Goal: Task Accomplishment & Management: Complete application form

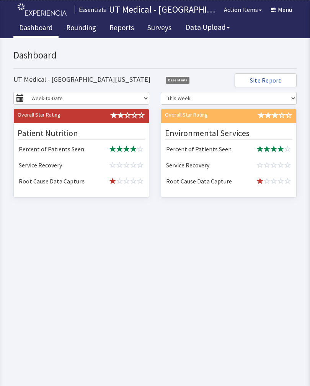
click at [87, 26] on link "Rounding" at bounding box center [80, 28] width 41 height 19
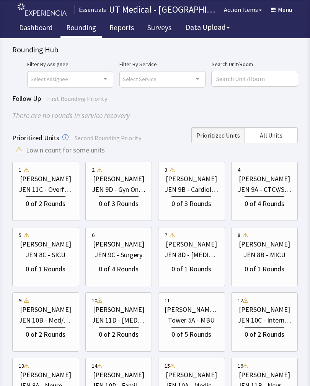
click at [187, 192] on div "JEN 9B - Cardiology" at bounding box center [192, 189] width 54 height 11
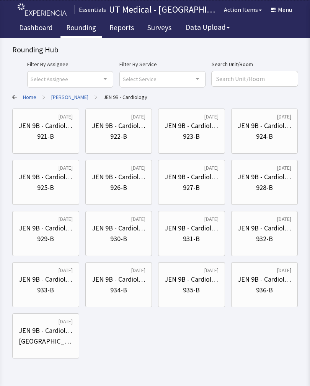
click at [44, 130] on div "JEN 9B - Cardiology" at bounding box center [46, 126] width 54 height 11
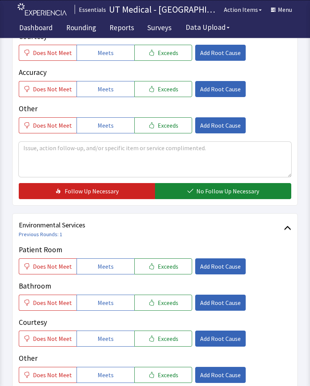
click at [169, 266] on span "Exceeds" at bounding box center [168, 266] width 21 height 9
click at [168, 305] on span "Exceeds" at bounding box center [168, 302] width 21 height 9
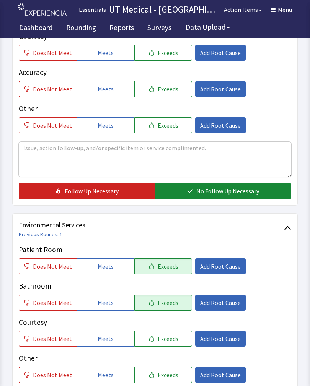
click at [171, 343] on button "Exceeds" at bounding box center [163, 339] width 58 height 16
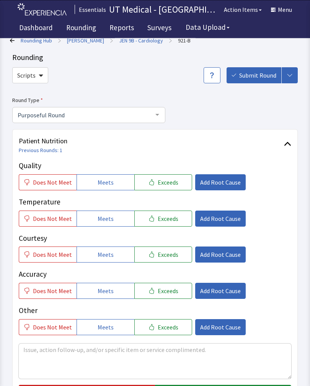
scroll to position [10, 0]
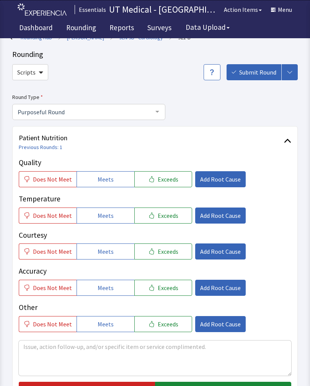
click at [163, 171] on button "Exceeds" at bounding box center [163, 179] width 58 height 16
click at [164, 214] on span "Exceeds" at bounding box center [168, 215] width 21 height 9
click at [166, 251] on span "Exceeds" at bounding box center [168, 251] width 21 height 9
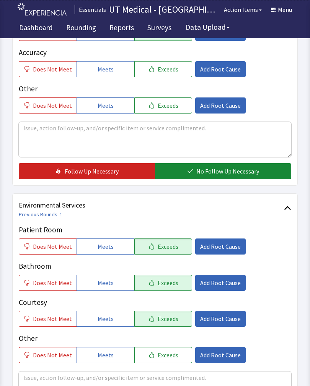
click at [230, 178] on button "No Follow Up Necessary" at bounding box center [223, 172] width 136 height 16
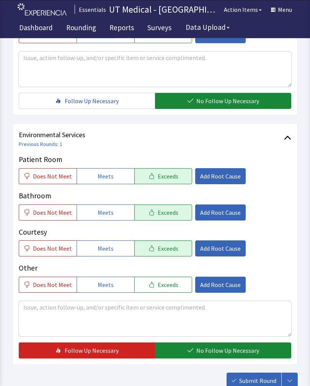
scroll to position [341, 0]
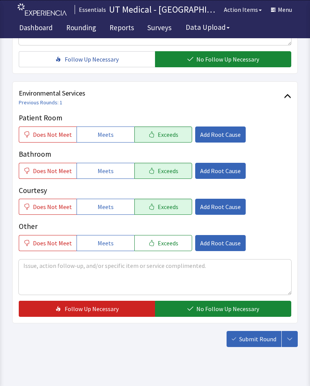
click at [218, 308] on span "No Follow Up Necessary" at bounding box center [227, 309] width 63 height 9
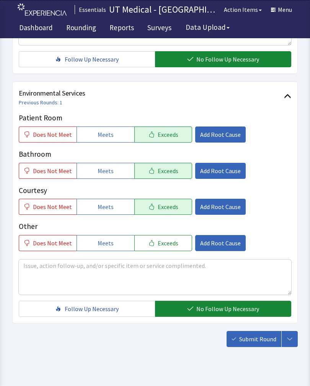
click at [256, 335] on button "Submit Round" at bounding box center [254, 339] width 55 height 16
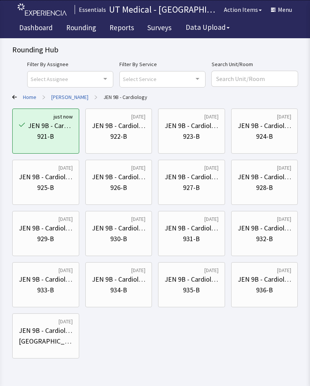
click at [129, 130] on div "JEN 9B - Cardiology" at bounding box center [119, 126] width 54 height 11
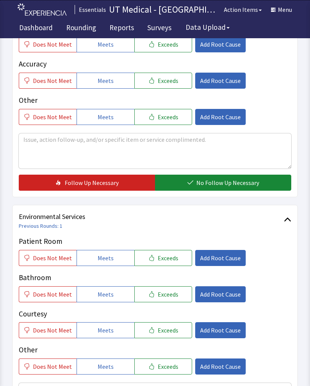
scroll to position [242, 0]
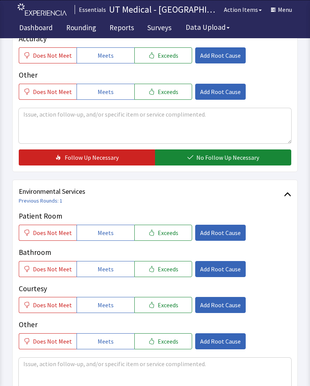
click at [166, 231] on span "Exceeds" at bounding box center [168, 232] width 21 height 9
click at [167, 274] on button "Exceeds" at bounding box center [163, 269] width 58 height 16
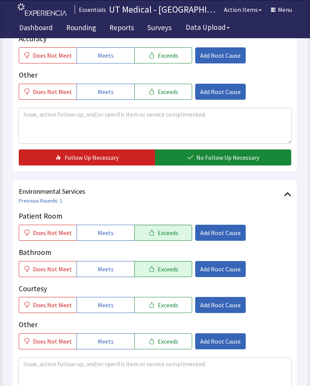
click at [166, 311] on button "Exceeds" at bounding box center [163, 305] width 58 height 16
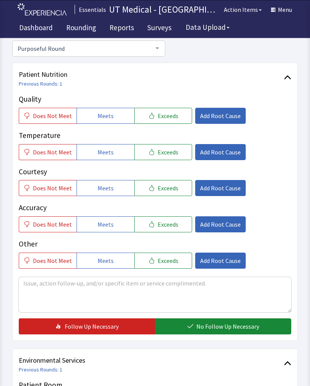
scroll to position [75, 0]
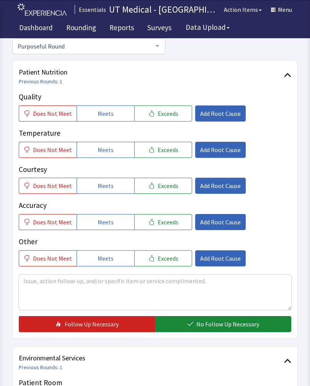
click at [171, 108] on button "Exceeds" at bounding box center [163, 114] width 58 height 16
click at [171, 149] on span "Exceeds" at bounding box center [168, 149] width 21 height 9
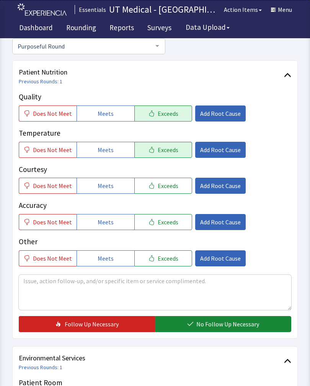
click at [162, 186] on span "Exceeds" at bounding box center [168, 185] width 21 height 9
click at [234, 321] on span "No Follow Up Necessary" at bounding box center [227, 324] width 63 height 9
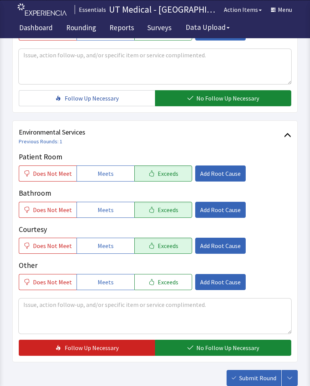
scroll to position [341, 0]
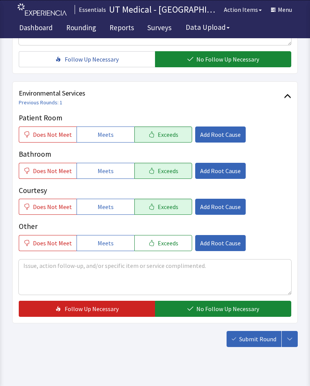
click at [209, 304] on button "No Follow Up Necessary" at bounding box center [223, 309] width 136 height 16
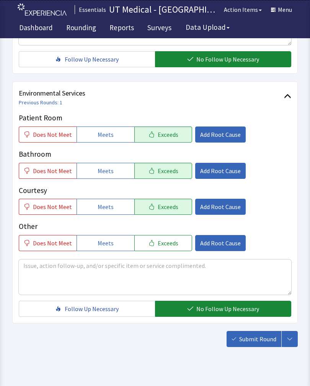
click at [256, 337] on span "Submit Round" at bounding box center [257, 339] width 37 height 9
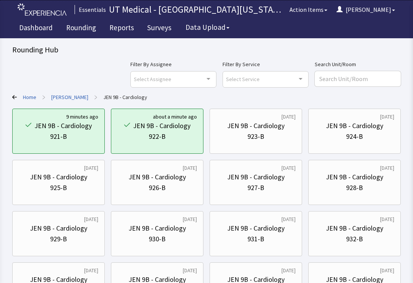
click at [310, 280] on div "JEN 9B - Cardiology" at bounding box center [355, 279] width 80 height 11
click at [310, 280] on div "JEN 9B - Cardiology" at bounding box center [354, 279] width 57 height 11
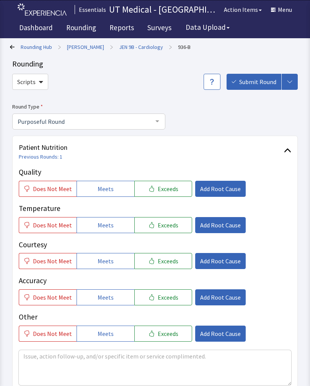
click at [83, 45] on link "[PERSON_NAME]" at bounding box center [85, 47] width 37 height 8
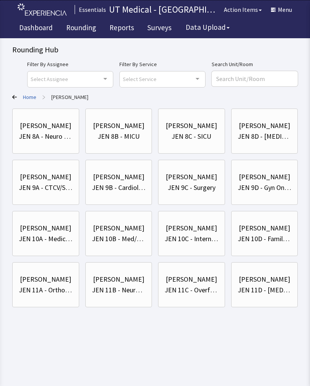
click at [124, 180] on div "[PERSON_NAME]" at bounding box center [118, 177] width 51 height 11
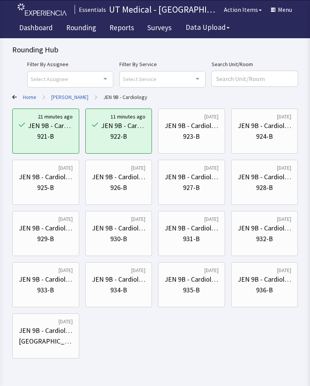
click at [199, 135] on div "923-B" at bounding box center [191, 136] width 17 height 11
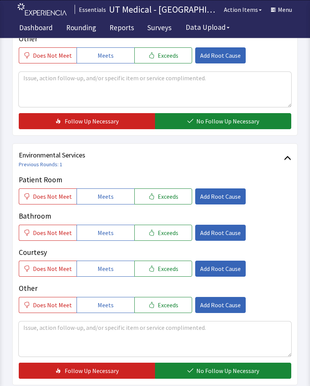
click at [168, 196] on span "Exceeds" at bounding box center [168, 196] width 21 height 9
click at [167, 239] on button "Exceeds" at bounding box center [163, 233] width 58 height 16
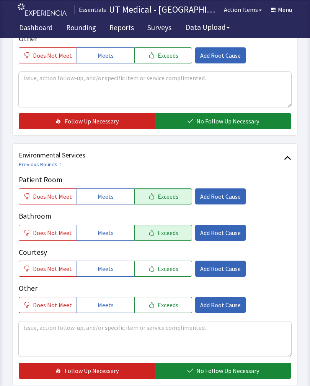
click at [168, 272] on span "Exceeds" at bounding box center [168, 268] width 21 height 9
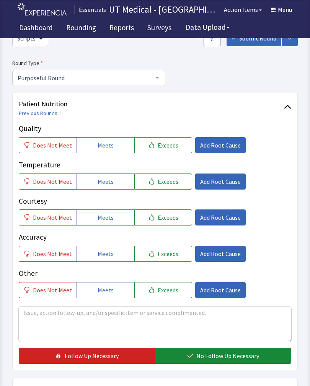
scroll to position [44, 0]
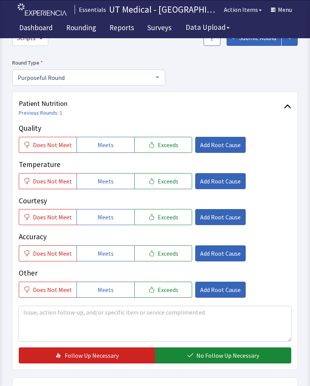
click at [166, 141] on span "Exceeds" at bounding box center [168, 144] width 21 height 9
click at [165, 187] on button "Exceeds" at bounding box center [163, 181] width 58 height 16
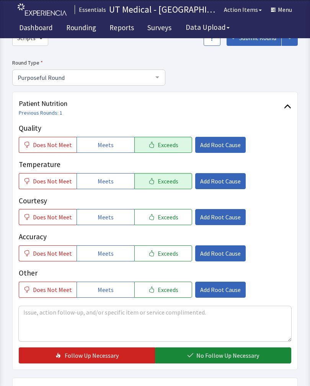
click at [171, 220] on span "Exceeds" at bounding box center [168, 217] width 21 height 9
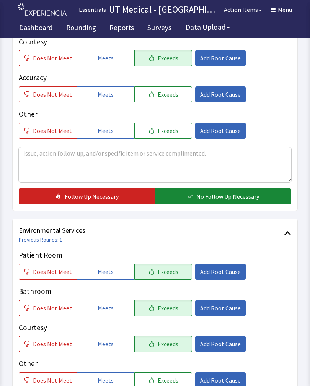
scroll to position [202, 0]
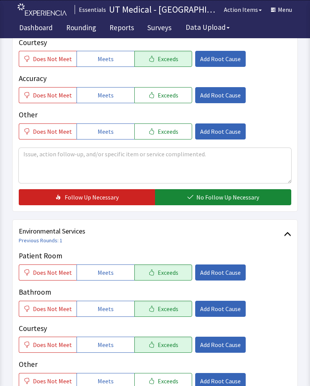
click at [230, 191] on button "No Follow Up Necessary" at bounding box center [223, 197] width 136 height 16
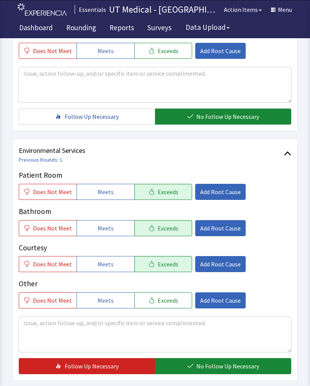
scroll to position [341, 0]
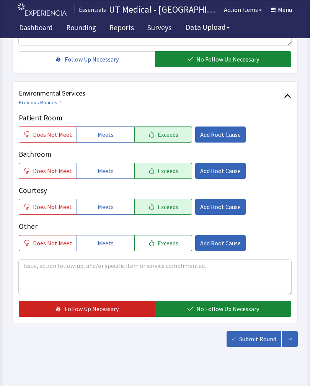
click at [217, 306] on span "No Follow Up Necessary" at bounding box center [227, 309] width 63 height 9
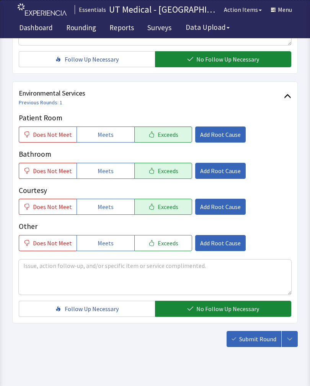
click at [262, 345] on button "Submit Round" at bounding box center [254, 339] width 55 height 16
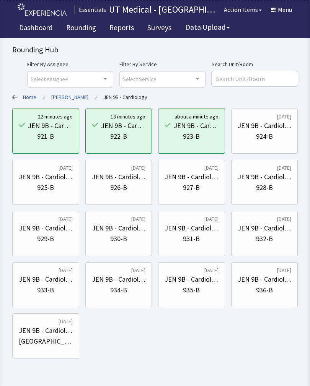
click at [126, 186] on div "926-B" at bounding box center [118, 188] width 17 height 11
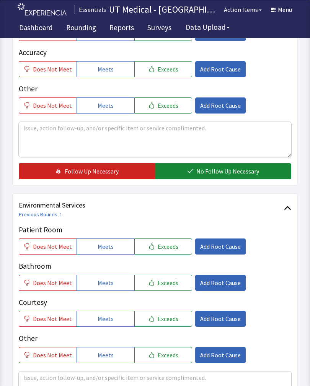
click at [174, 288] on button "Exceeds" at bounding box center [163, 283] width 58 height 16
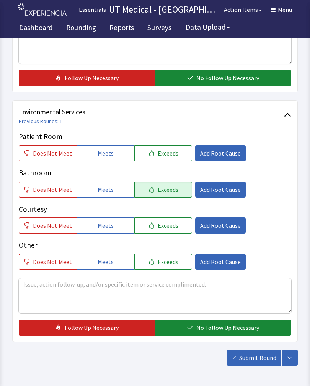
scroll to position [341, 0]
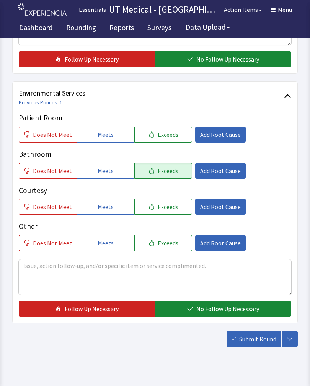
click at [161, 135] on span "Exceeds" at bounding box center [168, 134] width 21 height 9
click at [164, 205] on span "Exceeds" at bounding box center [168, 206] width 21 height 9
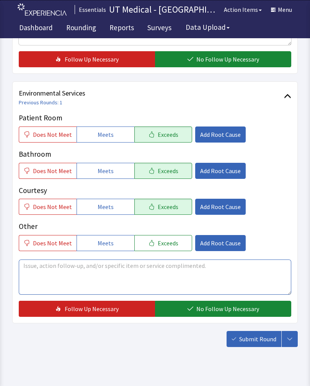
click at [82, 280] on textarea at bounding box center [155, 277] width 272 height 35
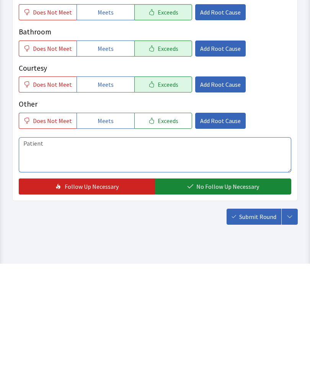
scroll to position [352, 0]
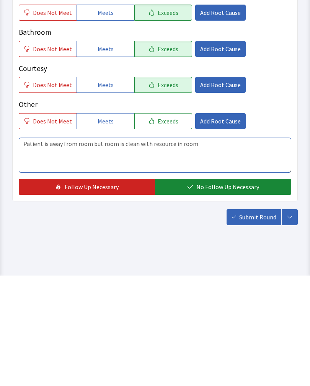
type textarea "Patient is away from room but room is clean with resource in room"
click at [197, 293] on span "No Follow Up Necessary" at bounding box center [227, 297] width 63 height 9
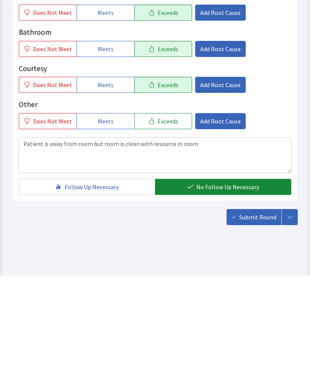
scroll to position [341, 0]
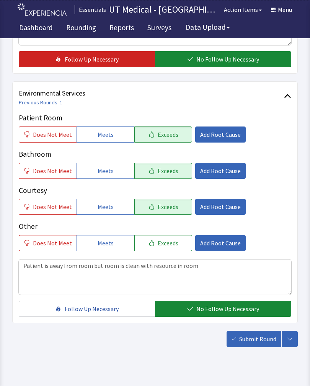
click at [259, 341] on span "Submit Round" at bounding box center [257, 339] width 37 height 9
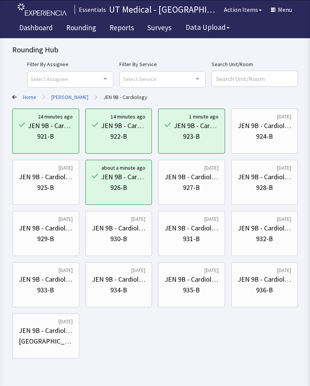
click at [190, 183] on div "927-B" at bounding box center [191, 188] width 17 height 11
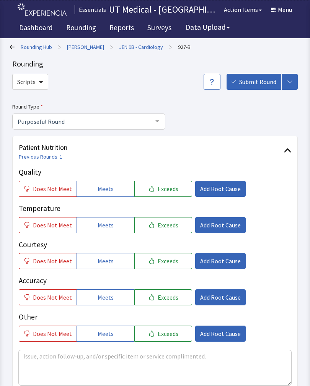
click at [165, 192] on span "Exceeds" at bounding box center [168, 188] width 21 height 9
click at [161, 228] on span "Exceeds" at bounding box center [168, 225] width 21 height 9
click at [163, 264] on span "Exceeds" at bounding box center [168, 261] width 21 height 9
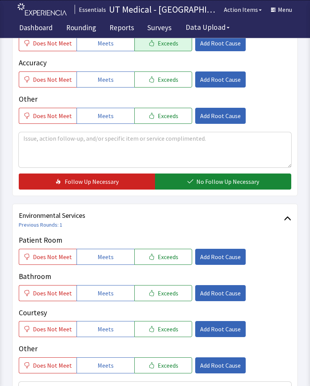
scroll to position [234, 0]
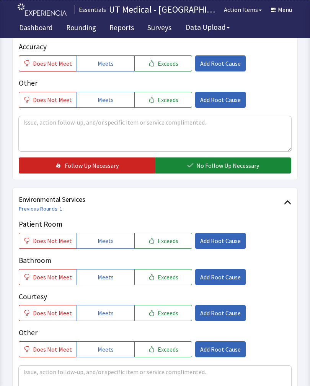
click at [214, 163] on span "No Follow Up Necessary" at bounding box center [227, 165] width 63 height 9
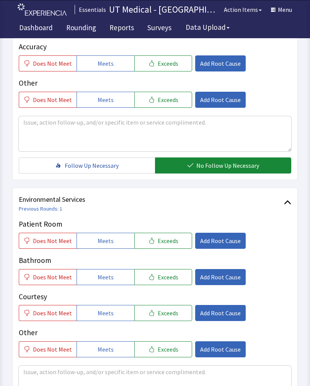
click at [169, 244] on span "Exceeds" at bounding box center [168, 240] width 21 height 9
click at [169, 282] on button "Exceeds" at bounding box center [163, 277] width 58 height 16
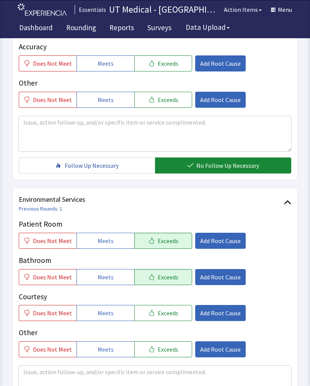
click at [169, 308] on button "Exceeds" at bounding box center [163, 313] width 58 height 16
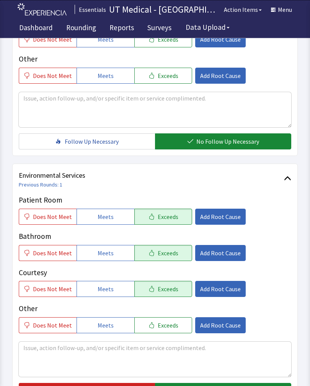
scroll to position [341, 0]
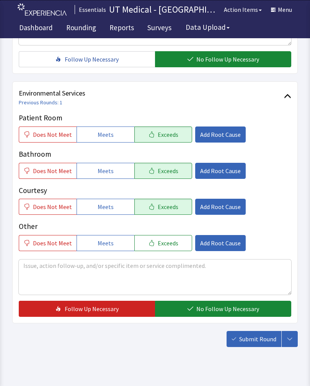
click at [218, 311] on span "No Follow Up Necessary" at bounding box center [227, 309] width 63 height 9
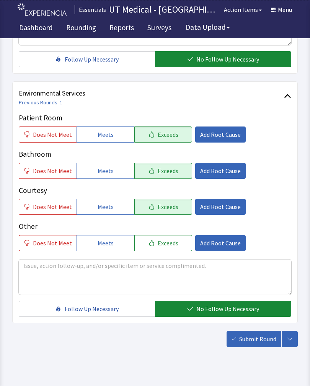
click at [262, 340] on span "Submit Round" at bounding box center [257, 339] width 37 height 9
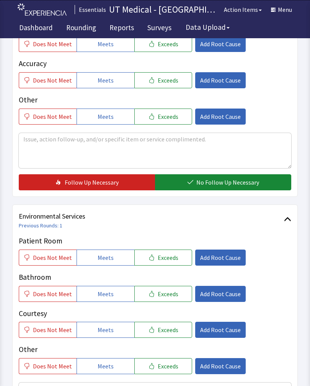
scroll to position [215, 0]
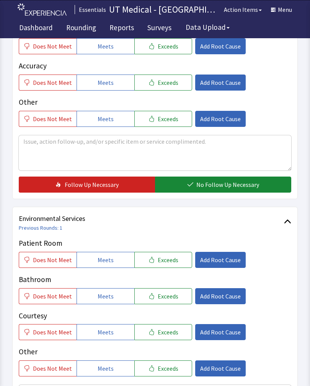
click at [173, 262] on button "Exceeds" at bounding box center [163, 260] width 58 height 16
click at [170, 298] on span "Exceeds" at bounding box center [168, 296] width 21 height 9
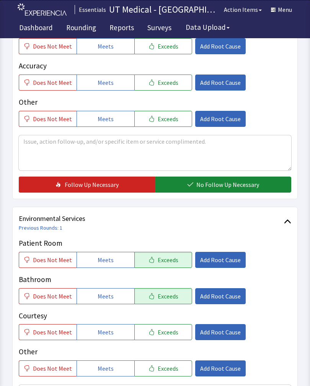
click at [171, 333] on span "Exceeds" at bounding box center [168, 332] width 21 height 9
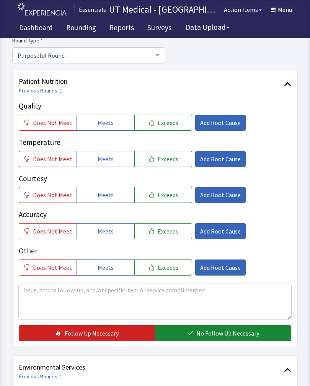
scroll to position [66, 0]
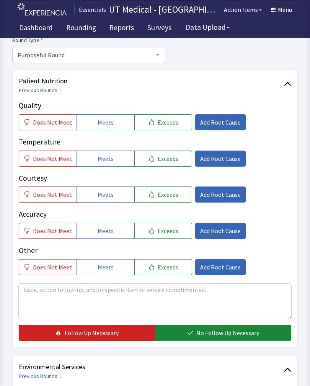
click at [178, 127] on button "Exceeds" at bounding box center [163, 123] width 58 height 16
click at [175, 159] on button "Exceeds" at bounding box center [163, 159] width 58 height 16
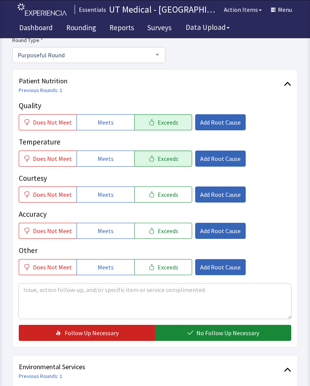
click at [166, 191] on span "Exceeds" at bounding box center [168, 194] width 21 height 9
click at [228, 334] on span "No Follow Up Necessary" at bounding box center [227, 333] width 63 height 9
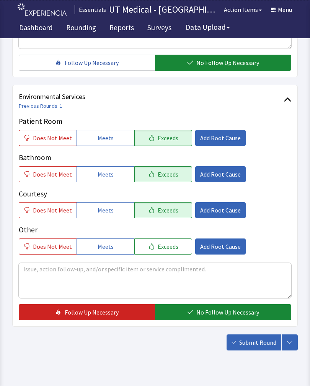
scroll to position [341, 0]
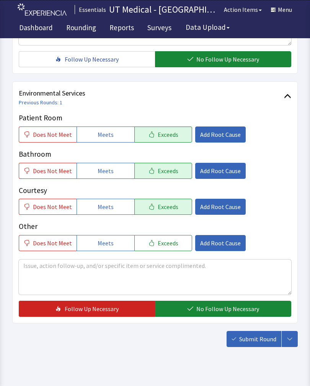
click at [212, 309] on span "No Follow Up Necessary" at bounding box center [227, 309] width 63 height 9
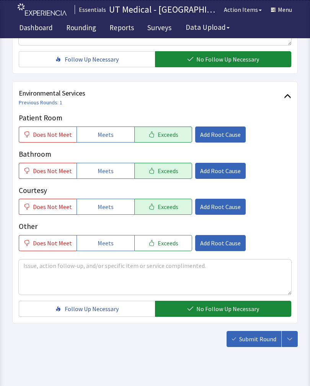
click at [245, 339] on span "Submit Round" at bounding box center [257, 339] width 37 height 9
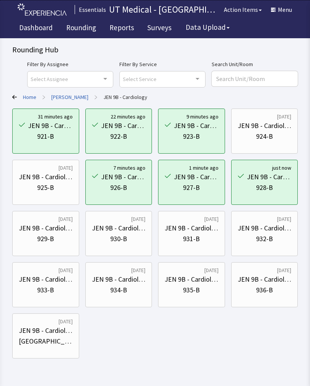
click at [273, 240] on div "932-B" at bounding box center [265, 239] width 54 height 11
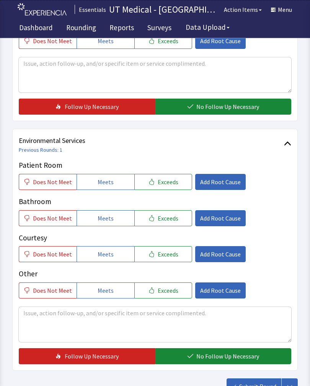
scroll to position [341, 0]
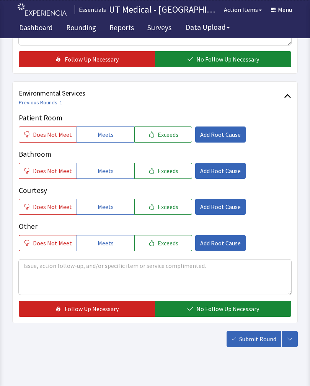
click at [174, 135] on button "Exceeds" at bounding box center [163, 135] width 58 height 16
click at [166, 170] on span "Exceeds" at bounding box center [168, 170] width 21 height 9
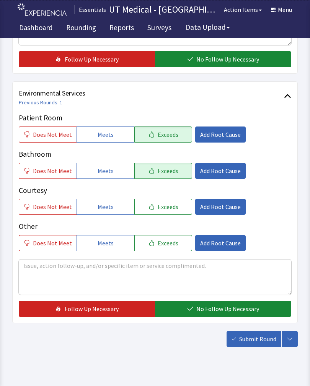
click at [162, 203] on span "Exceeds" at bounding box center [168, 206] width 21 height 9
click at [215, 305] on span "No Follow Up Necessary" at bounding box center [227, 309] width 63 height 9
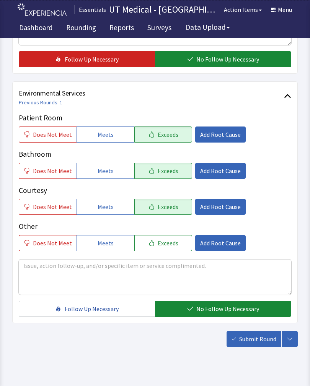
click at [253, 344] on span "Submit Round" at bounding box center [257, 339] width 37 height 9
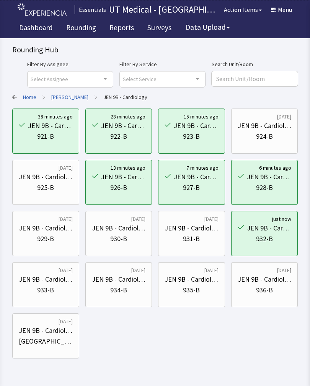
click at [45, 290] on div "933-B" at bounding box center [45, 290] width 17 height 11
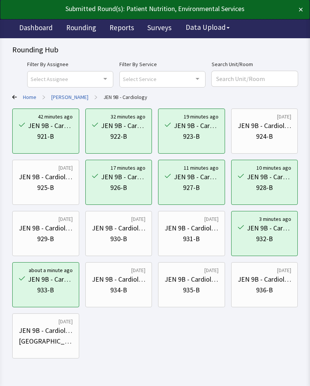
click at [115, 295] on div "934-B" at bounding box center [118, 290] width 17 height 11
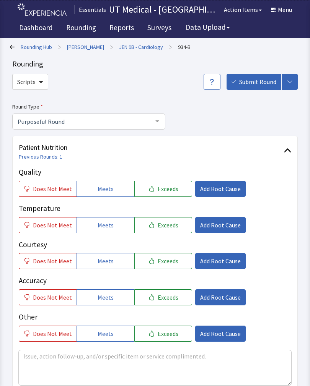
click at [170, 195] on button "Exceeds" at bounding box center [163, 189] width 58 height 16
click at [162, 244] on p "Courtesy" at bounding box center [155, 245] width 272 height 11
click at [170, 222] on span "Exceeds" at bounding box center [168, 225] width 21 height 9
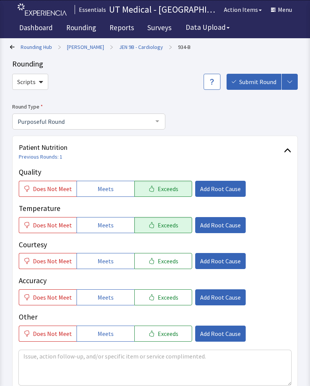
click at [174, 266] on button "Exceeds" at bounding box center [163, 261] width 58 height 16
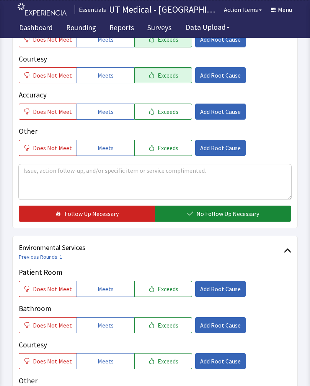
scroll to position [185, 0]
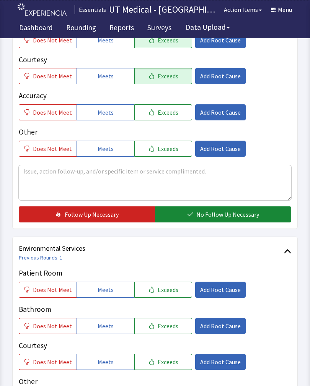
click at [227, 212] on span "No Follow Up Necessary" at bounding box center [227, 214] width 63 height 9
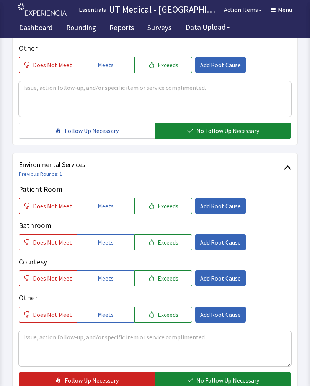
scroll to position [270, 0]
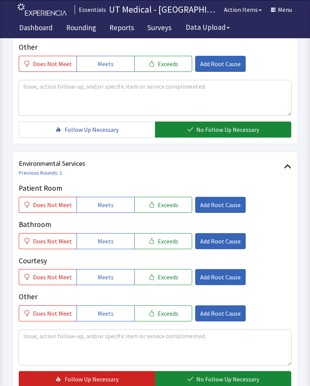
click at [173, 204] on button "Exceeds" at bounding box center [163, 205] width 58 height 16
click at [170, 243] on span "Exceeds" at bounding box center [168, 241] width 21 height 9
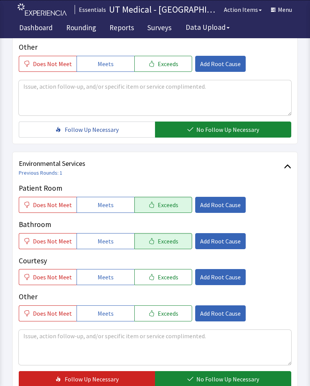
click at [175, 278] on button "Exceeds" at bounding box center [163, 277] width 58 height 16
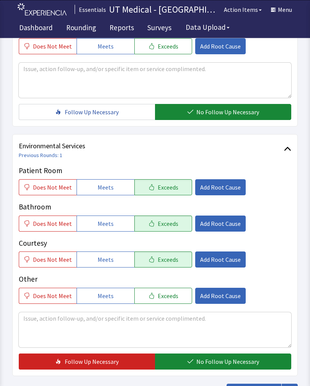
scroll to position [341, 0]
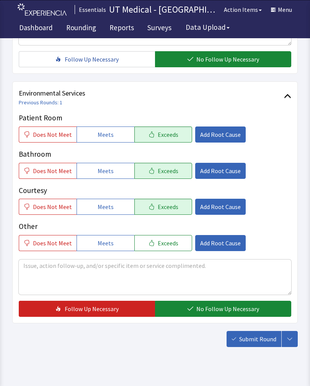
click at [228, 306] on span "No Follow Up Necessary" at bounding box center [227, 309] width 63 height 9
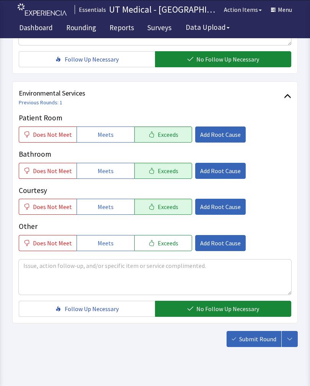
click at [263, 341] on span "Submit Round" at bounding box center [257, 339] width 37 height 9
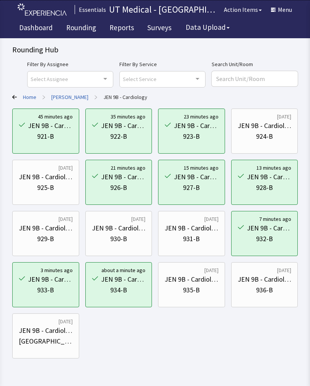
click at [205, 283] on div "935-B" at bounding box center [192, 290] width 54 height 11
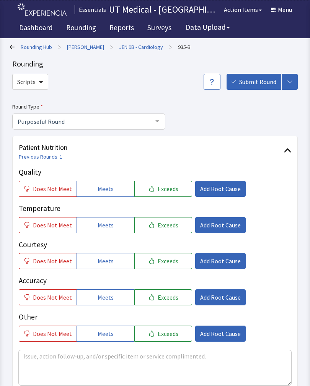
click at [171, 184] on span "Exceeds" at bounding box center [168, 188] width 21 height 9
click at [162, 224] on span "Exceeds" at bounding box center [168, 225] width 21 height 9
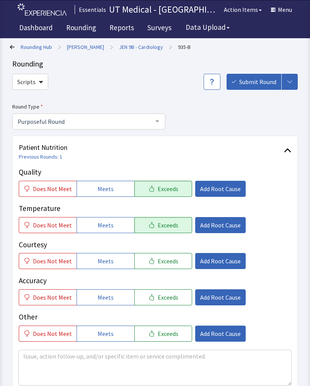
click at [167, 257] on span "Exceeds" at bounding box center [168, 261] width 21 height 9
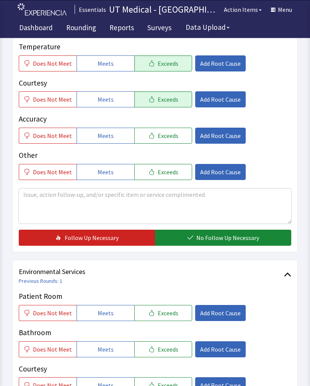
click at [225, 244] on button "No Follow Up Necessary" at bounding box center [223, 238] width 136 height 16
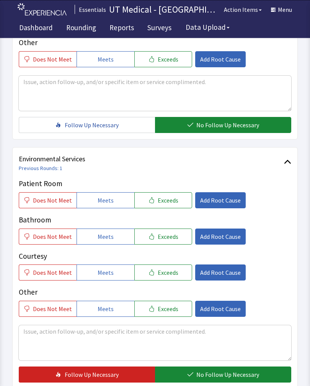
scroll to position [278, 0]
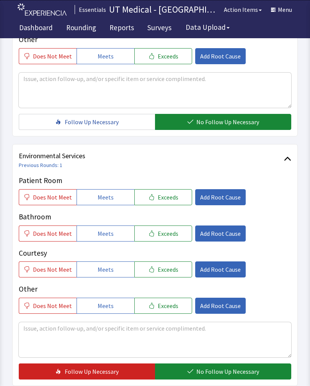
click at [173, 197] on button "Exceeds" at bounding box center [163, 197] width 58 height 16
click at [168, 238] on button "Exceeds" at bounding box center [163, 234] width 58 height 16
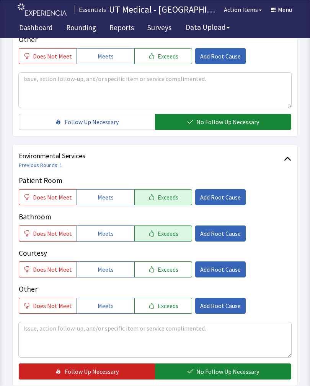
click at [165, 272] on span "Exceeds" at bounding box center [168, 269] width 21 height 9
click at [218, 377] on button "No Follow Up Necessary" at bounding box center [223, 372] width 136 height 16
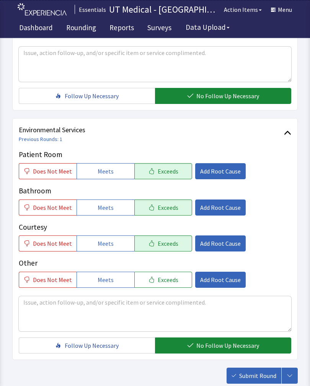
scroll to position [341, 0]
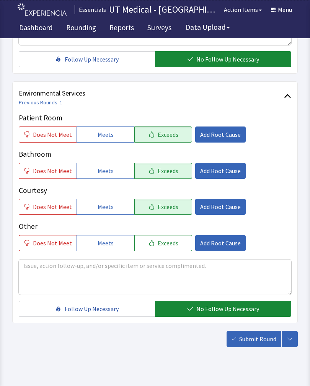
click at [258, 346] on button "Submit Round" at bounding box center [254, 339] width 55 height 16
